Goal: Transaction & Acquisition: Subscribe to service/newsletter

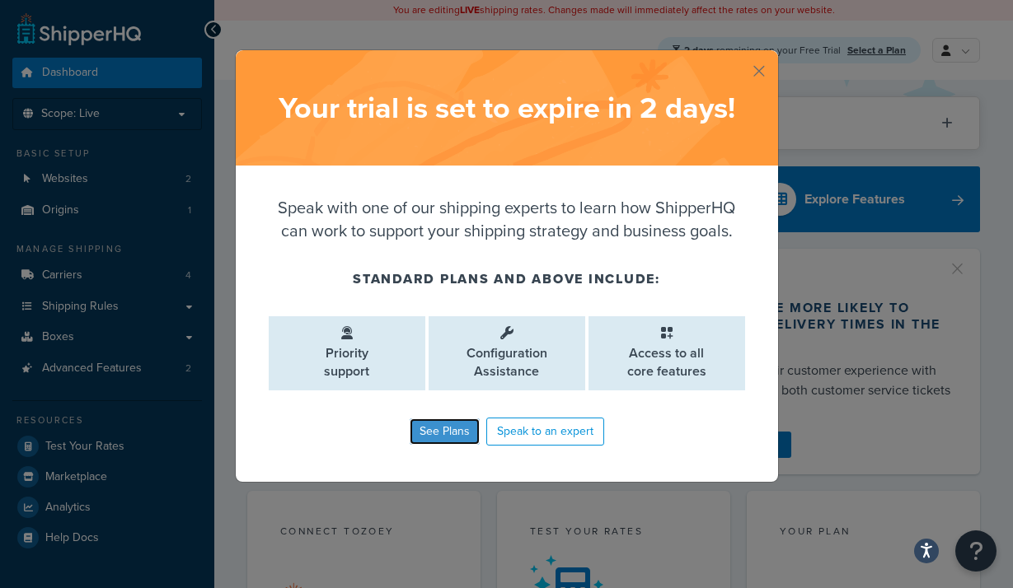
drag, startPoint x: 442, startPoint y: 425, endPoint x: 469, endPoint y: 414, distance: 29.5
click at [441, 425] on link "See Plans" at bounding box center [445, 432] width 70 height 26
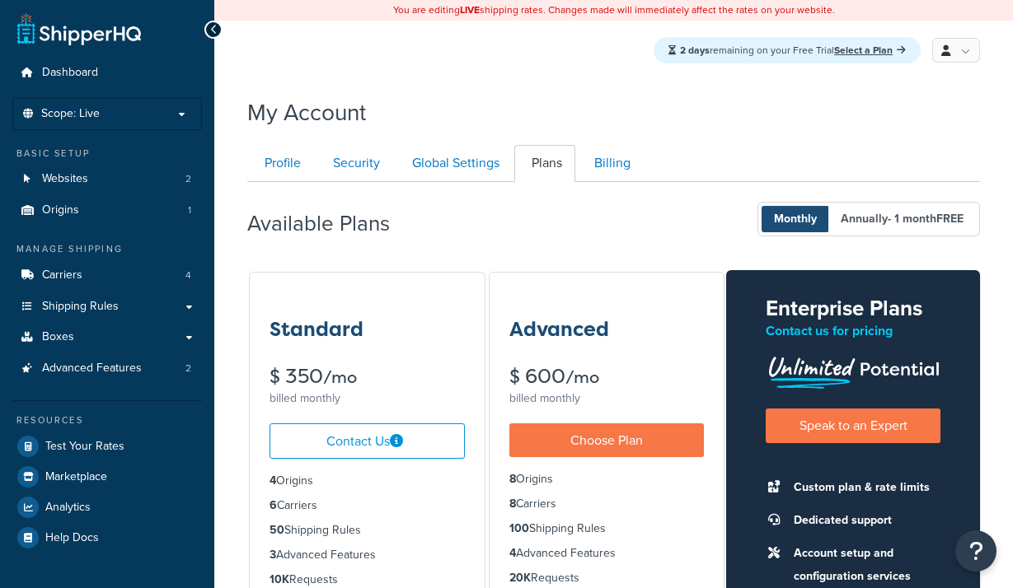
click at [616, 158] on link "Billing" at bounding box center [610, 163] width 67 height 37
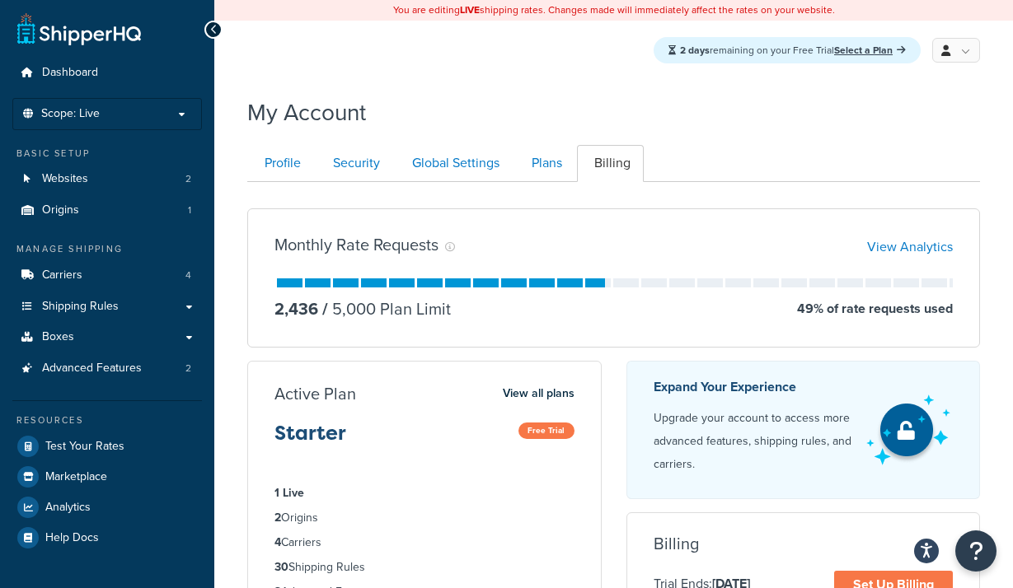
scroll to position [196, 0]
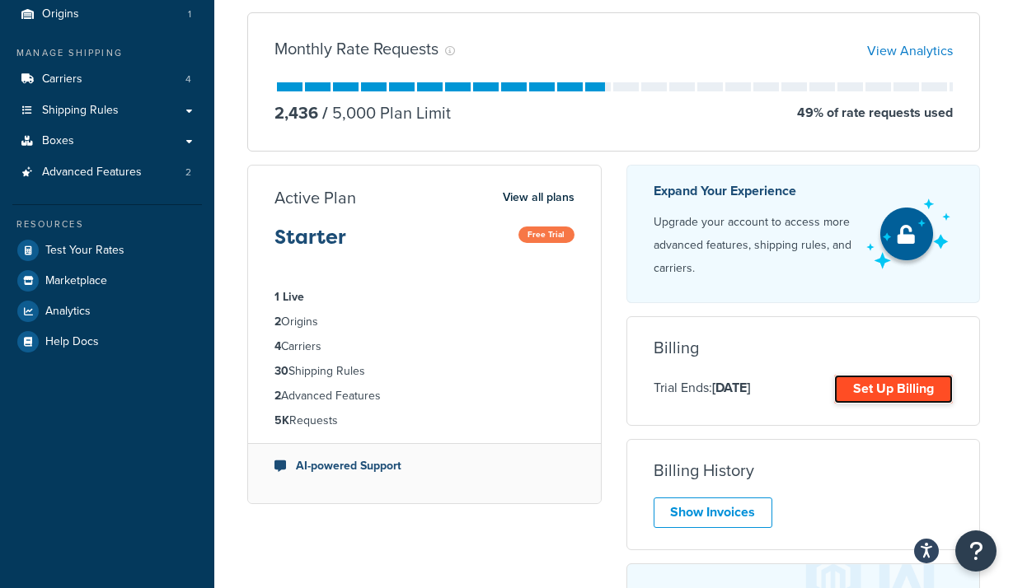
click at [875, 391] on link "Set Up Billing" at bounding box center [893, 389] width 119 height 29
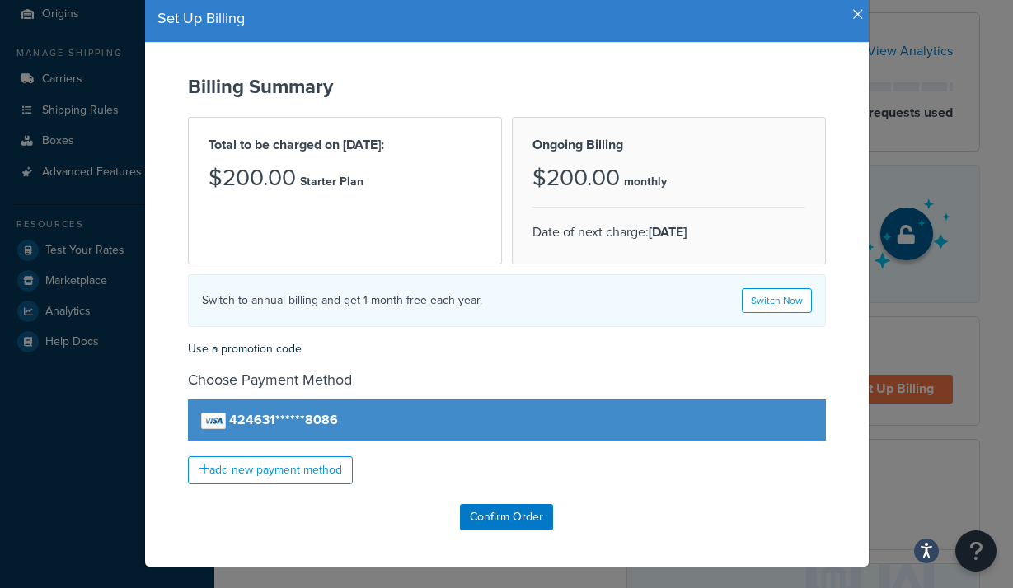
scroll to position [85, 0]
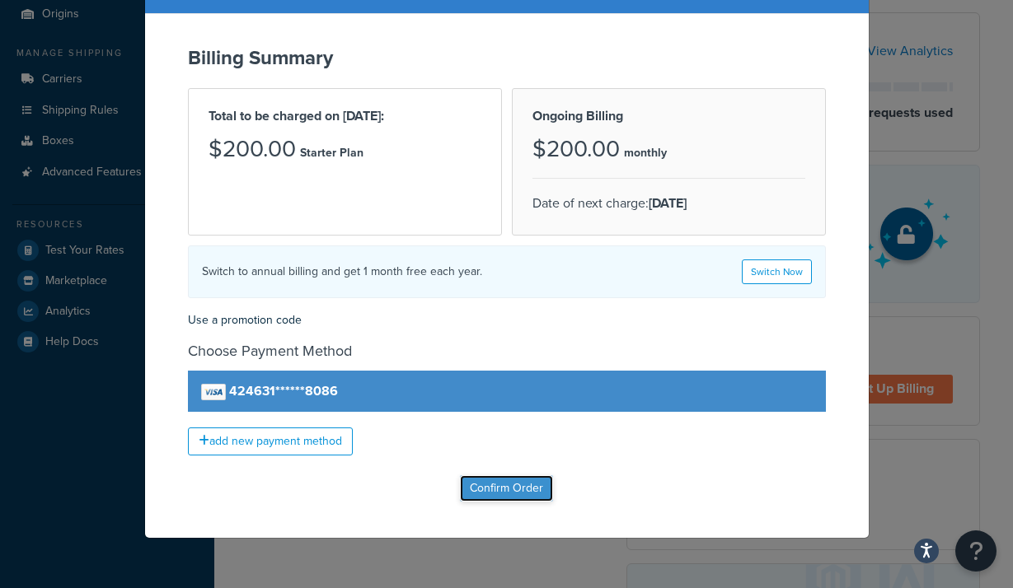
click at [497, 484] on input "Confirm Order" at bounding box center [506, 488] width 93 height 26
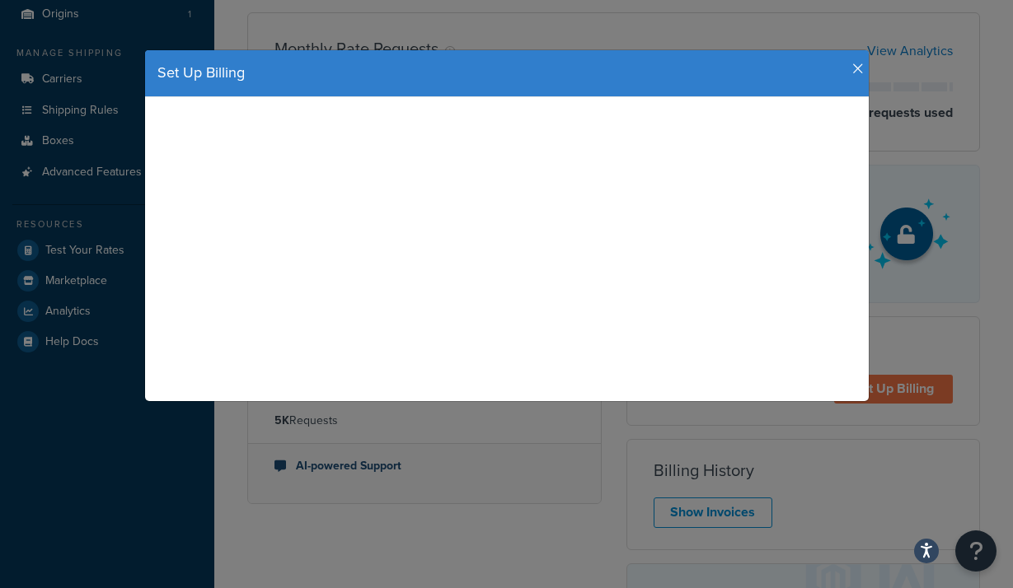
scroll to position [0, 0]
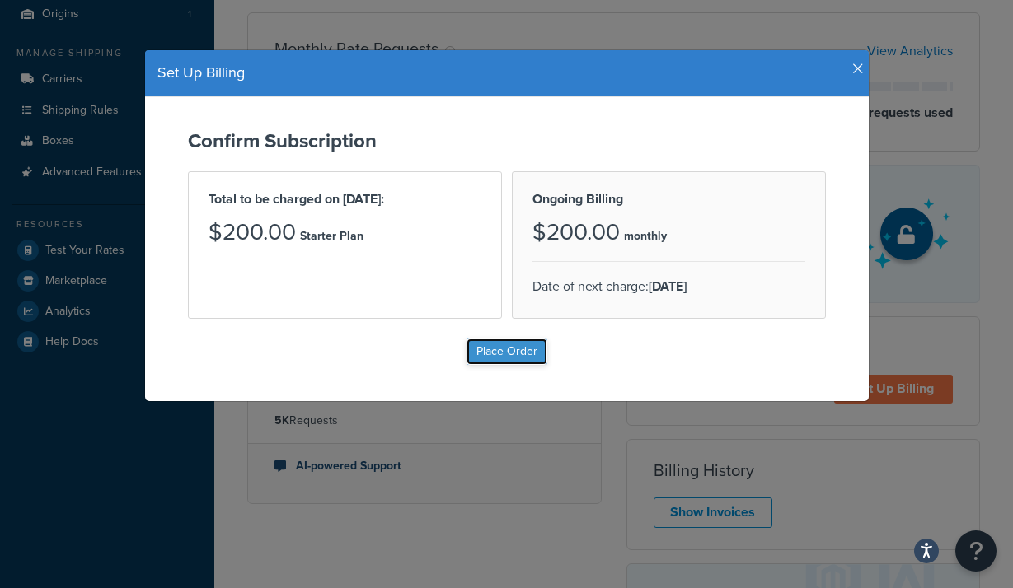
click at [489, 358] on input "Place Order" at bounding box center [506, 352] width 81 height 26
type input "Place Order"
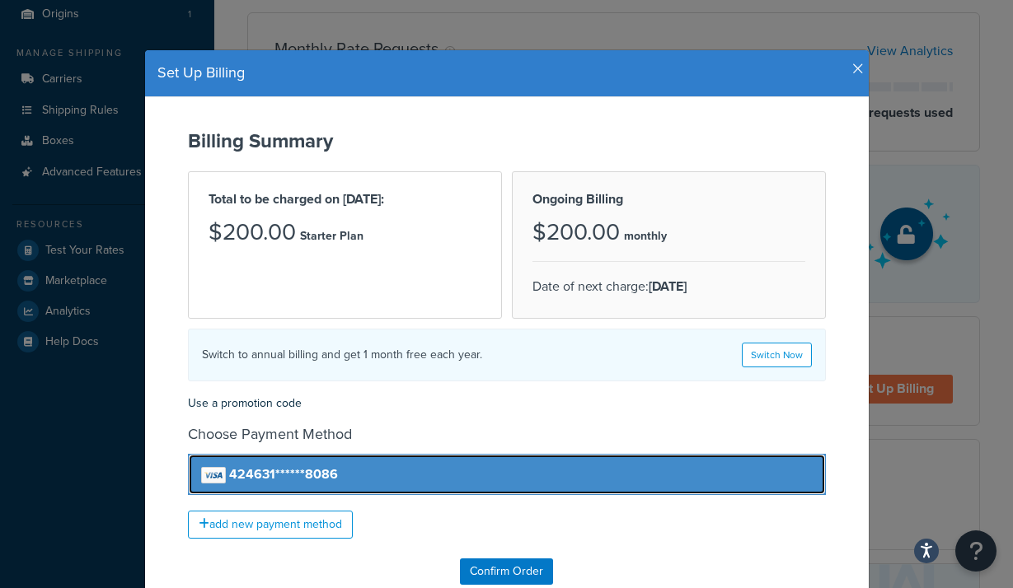
click at [320, 471] on strong "424631******8086" at bounding box center [283, 474] width 109 height 19
click at [325, 467] on strong "424631******8086" at bounding box center [283, 474] width 109 height 19
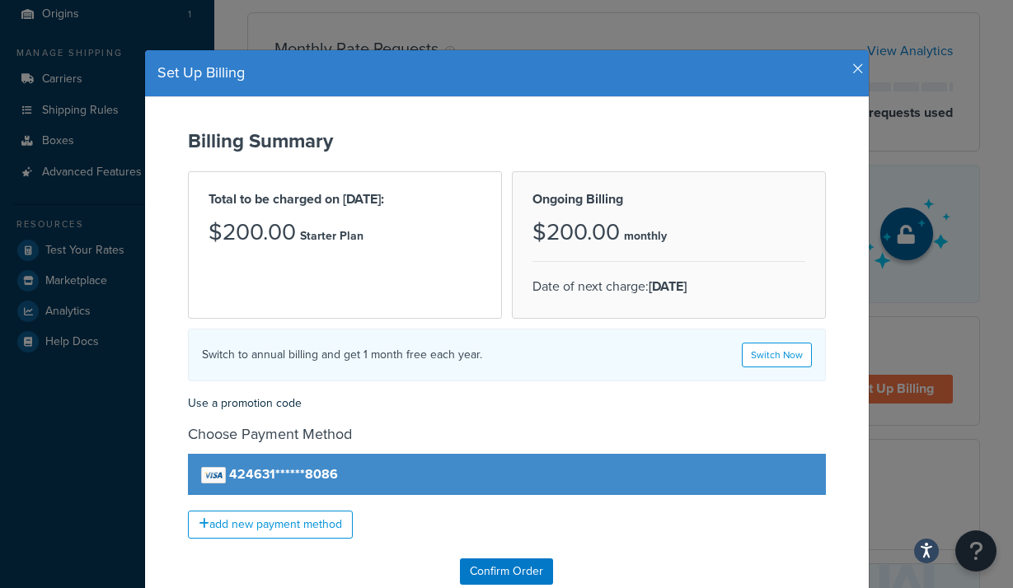
click at [855, 68] on icon "button" at bounding box center [858, 69] width 12 height 15
